Goal: Task Accomplishment & Management: Use online tool/utility

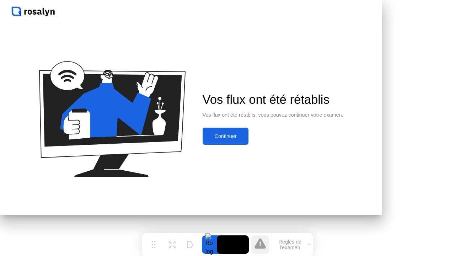
click at [247, 139] on div "Continuer" at bounding box center [226, 136] width 42 height 6
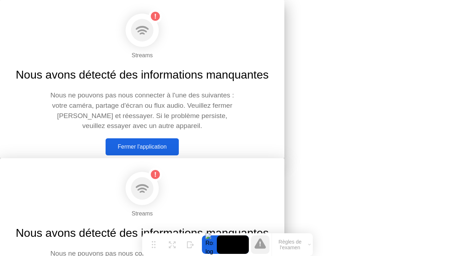
click at [353, 158] on div at bounding box center [227, 158] width 455 height 0
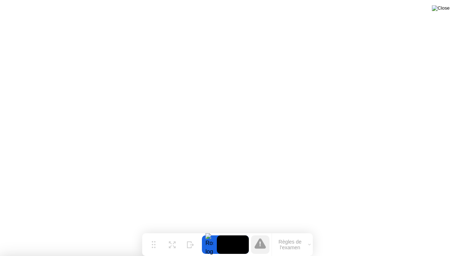
click at [447, 9] on img at bounding box center [441, 8] width 18 height 6
click at [445, 11] on img at bounding box center [441, 8] width 18 height 6
click at [447, 10] on img at bounding box center [441, 8] width 18 height 6
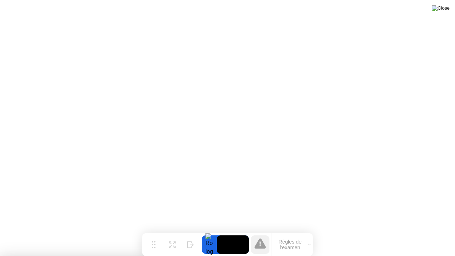
click at [447, 10] on img at bounding box center [441, 8] width 18 height 6
